Goal: Navigation & Orientation: Go to known website

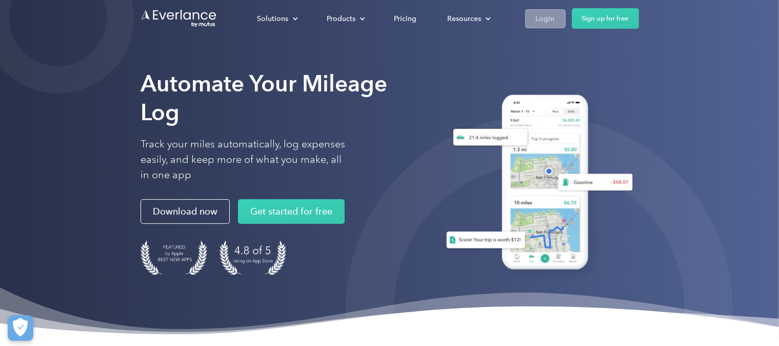
click at [542, 18] on div "Login" at bounding box center [545, 18] width 19 height 13
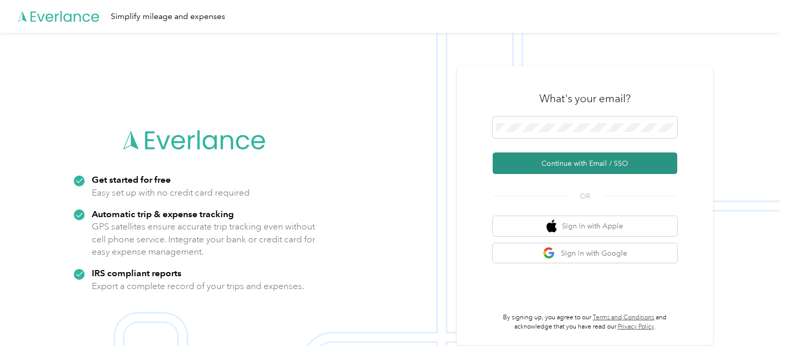
click at [534, 172] on button "Continue with Email / SSO" at bounding box center [585, 163] width 185 height 22
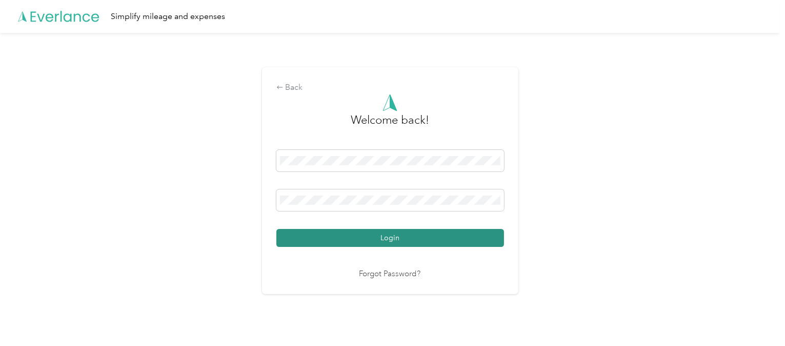
click at [388, 235] on button "Login" at bounding box center [390, 238] width 228 height 18
